Goal: Check status: Check status

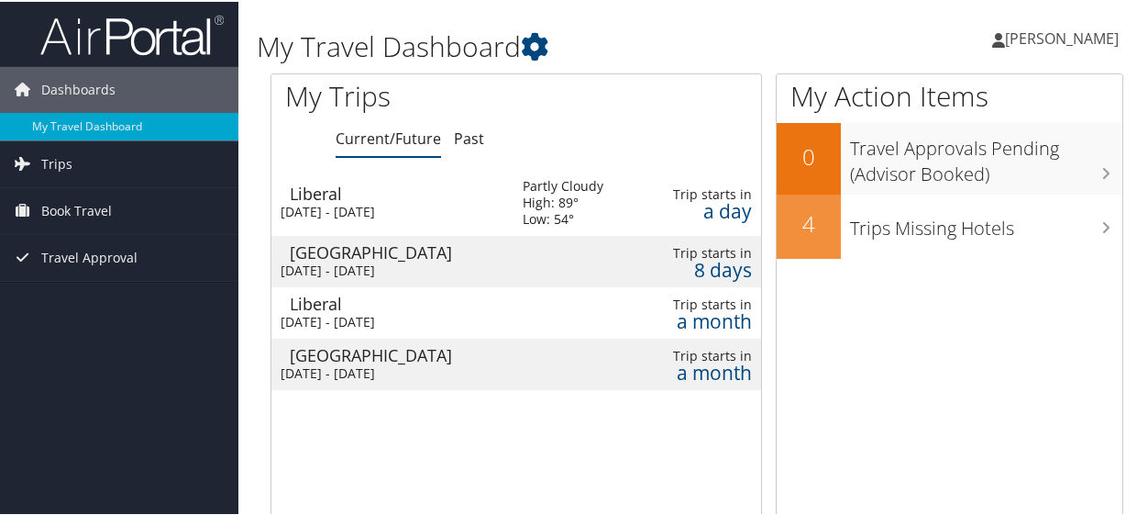
click at [547, 212] on div "Low: 54°" at bounding box center [564, 217] width 81 height 17
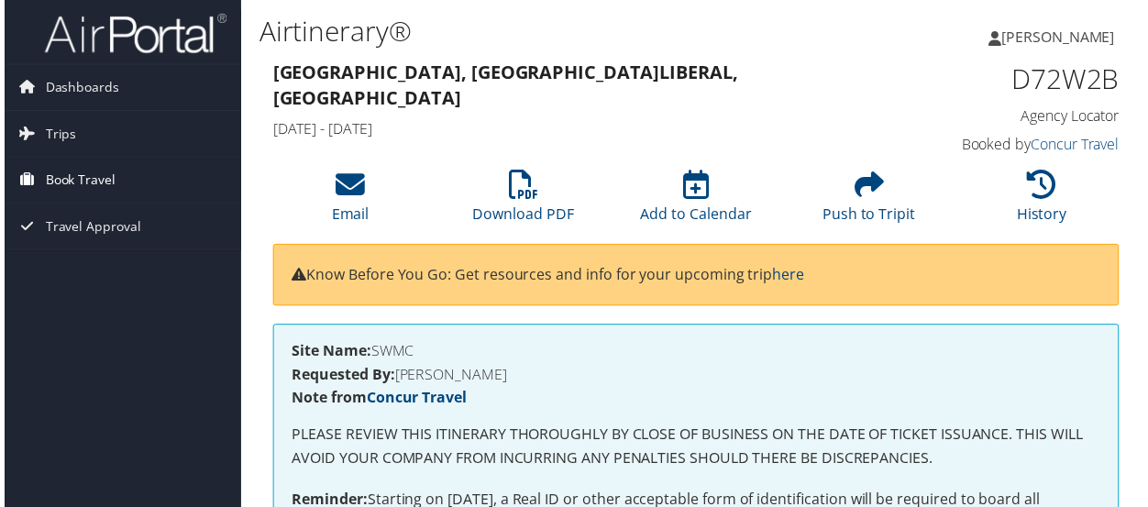
click at [82, 181] on span "Book Travel" at bounding box center [76, 182] width 71 height 46
click at [83, 138] on link "Trips" at bounding box center [119, 135] width 238 height 46
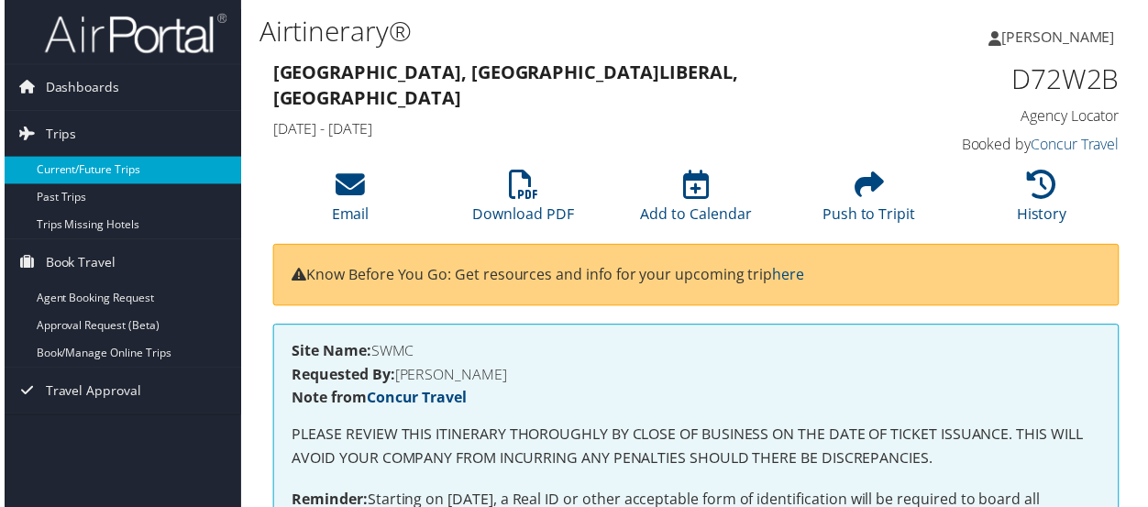
click at [140, 170] on link "Current/Future Trips" at bounding box center [119, 172] width 238 height 28
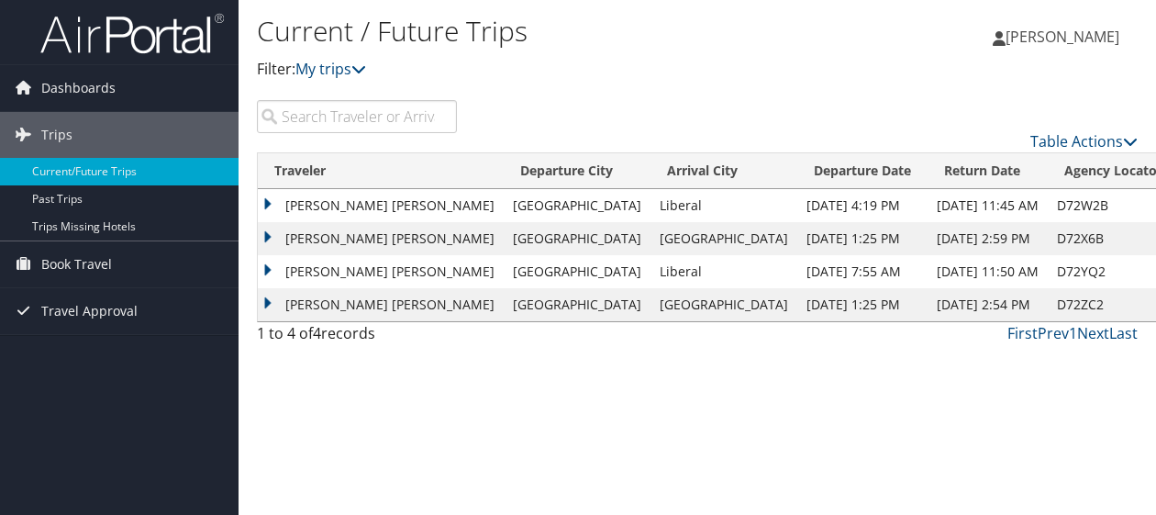
click at [797, 210] on td "[DATE] 4:19 PM" at bounding box center [862, 205] width 130 height 33
click at [272, 204] on td "[PERSON_NAME] [PERSON_NAME]" at bounding box center [381, 205] width 246 height 33
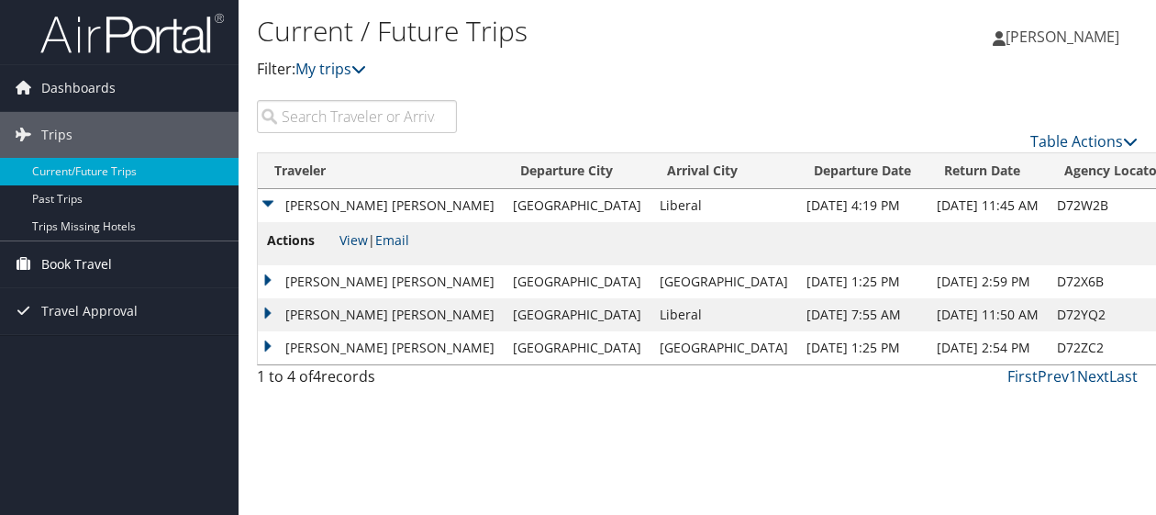
click at [64, 263] on span "Book Travel" at bounding box center [76, 264] width 71 height 46
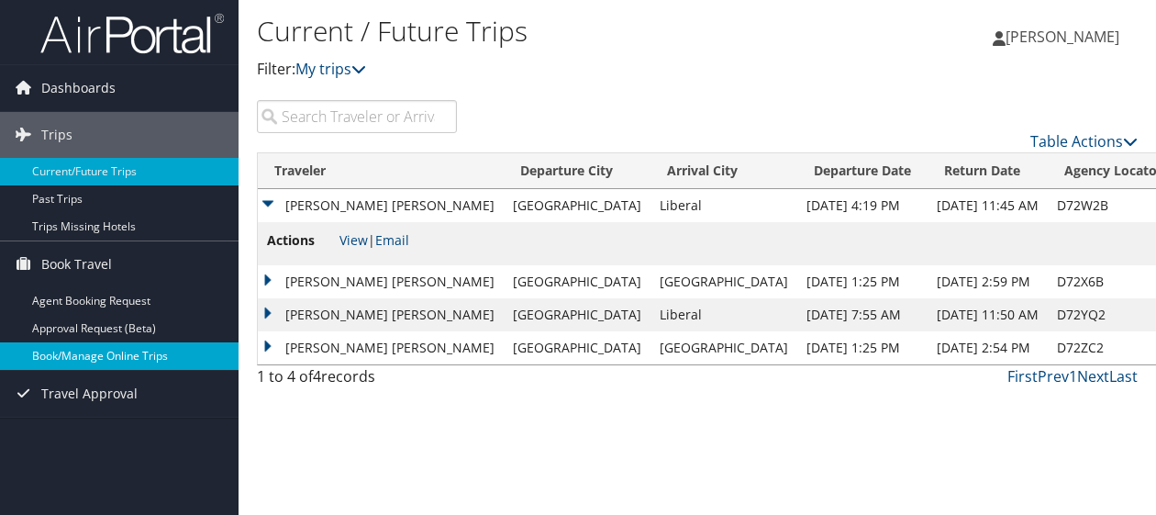
click at [60, 354] on link "Book/Manage Online Trips" at bounding box center [119, 356] width 238 height 28
